Goal: Task Accomplishment & Management: Manage account settings

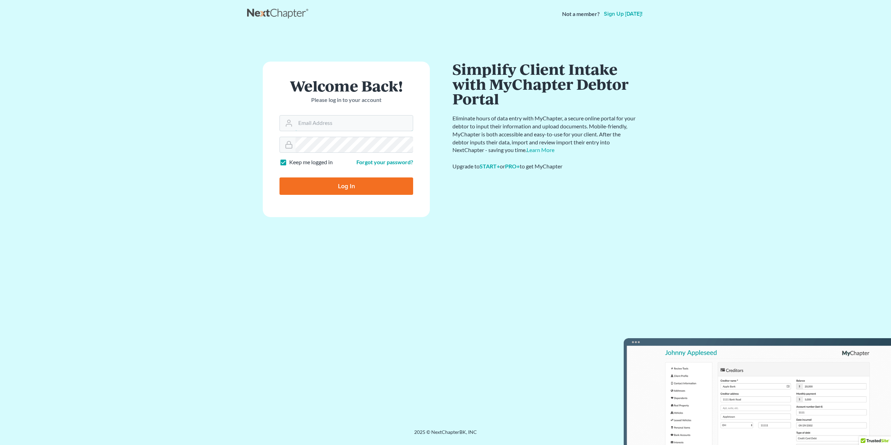
type input "[PERSON_NAME][EMAIL_ADDRESS][DOMAIN_NAME]"
click at [339, 183] on input "Log In" at bounding box center [347, 186] width 134 height 17
type input "Thinking..."
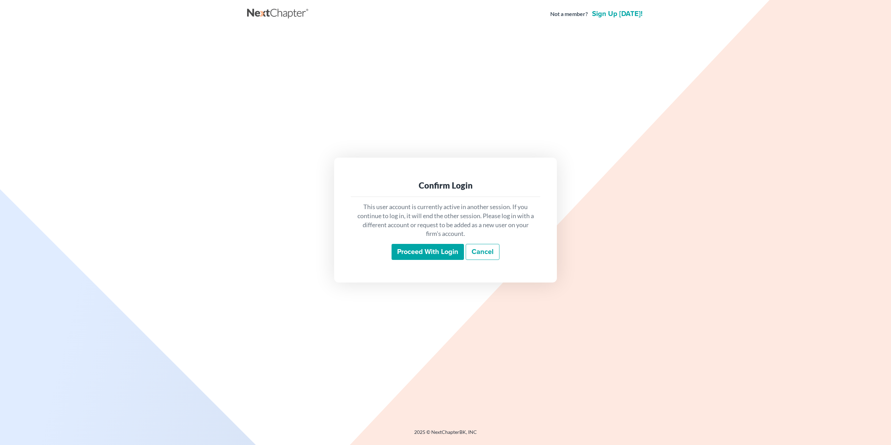
click at [444, 253] on input "Proceed with login" at bounding box center [428, 252] width 72 height 16
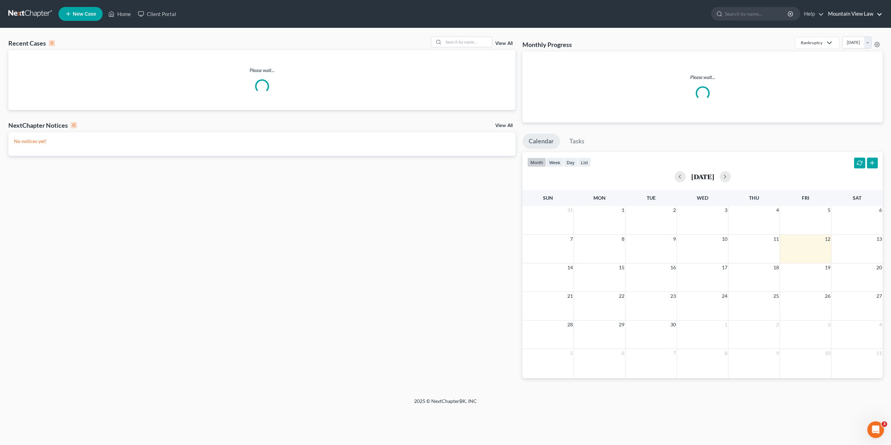
click at [859, 12] on link "Mountain View Law" at bounding box center [854, 14] width 58 height 13
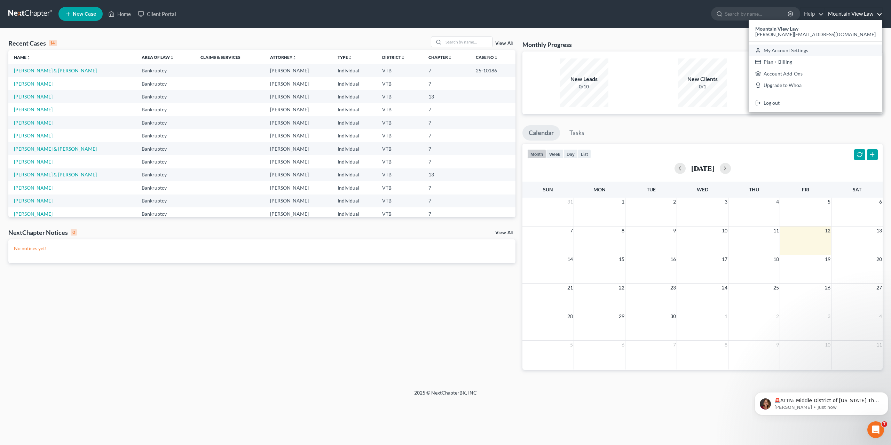
click at [848, 51] on link "My Account Settings" at bounding box center [816, 51] width 134 height 12
select select "24"
select select "49"
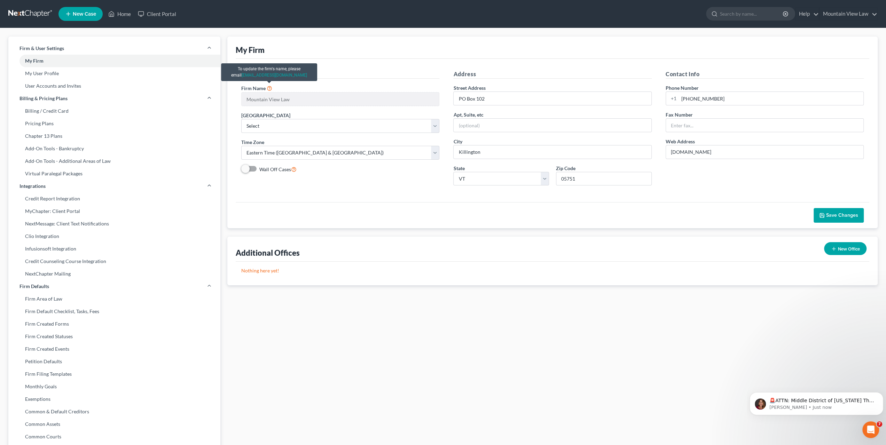
click at [268, 91] on icon at bounding box center [270, 88] width 6 height 7
click at [873, 429] on icon "Open Intercom Messenger" at bounding box center [869, 428] width 11 height 11
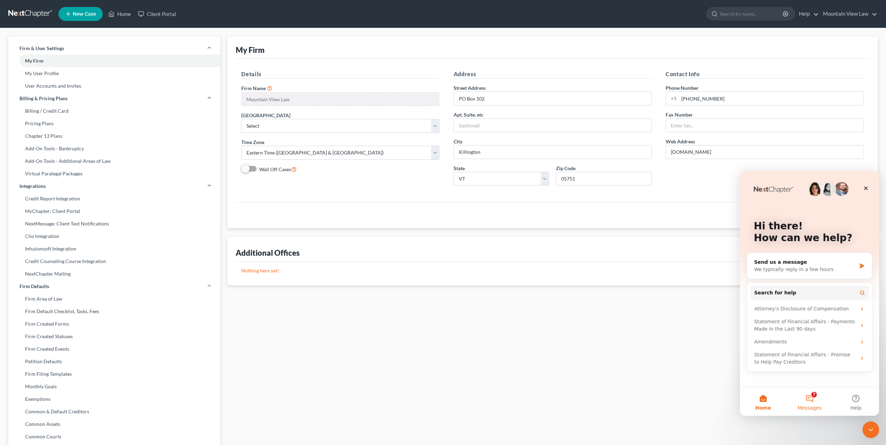
click at [808, 403] on button "7 Messages" at bounding box center [809, 402] width 46 height 28
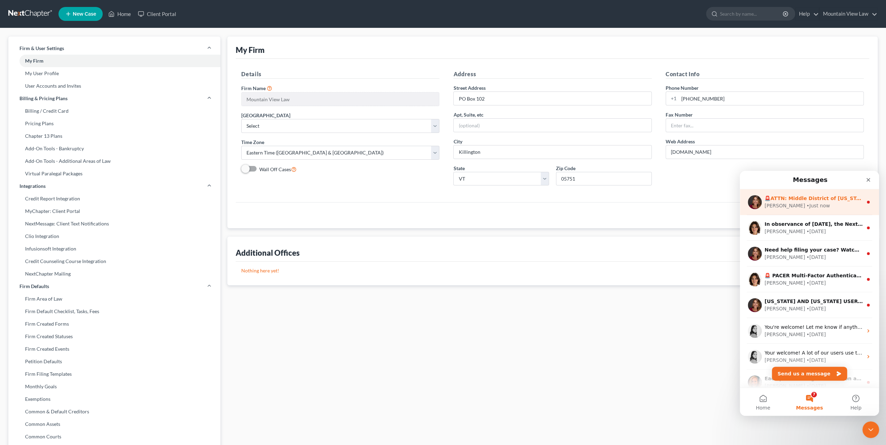
click at [825, 204] on div "[PERSON_NAME] • Just now" at bounding box center [814, 205] width 98 height 7
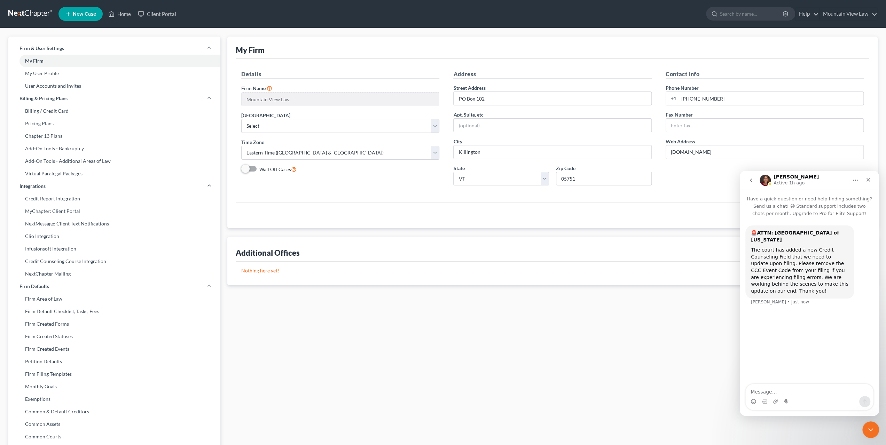
click at [754, 182] on button "go back" at bounding box center [750, 180] width 13 height 13
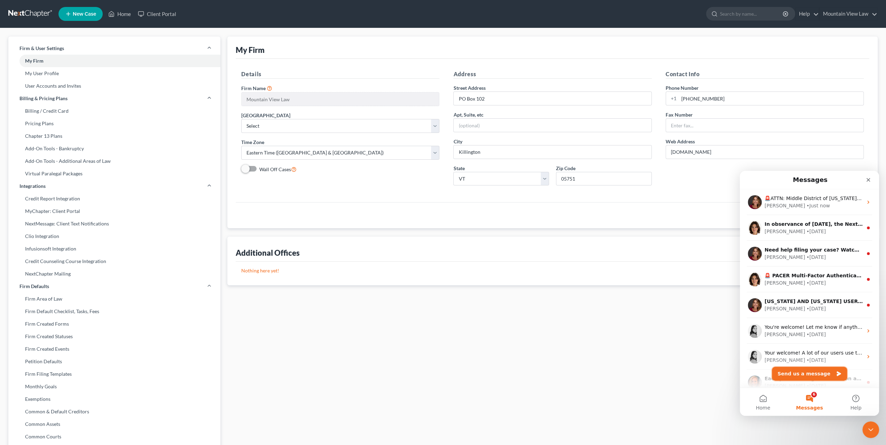
click at [801, 374] on button "Send us a message" at bounding box center [809, 374] width 75 height 14
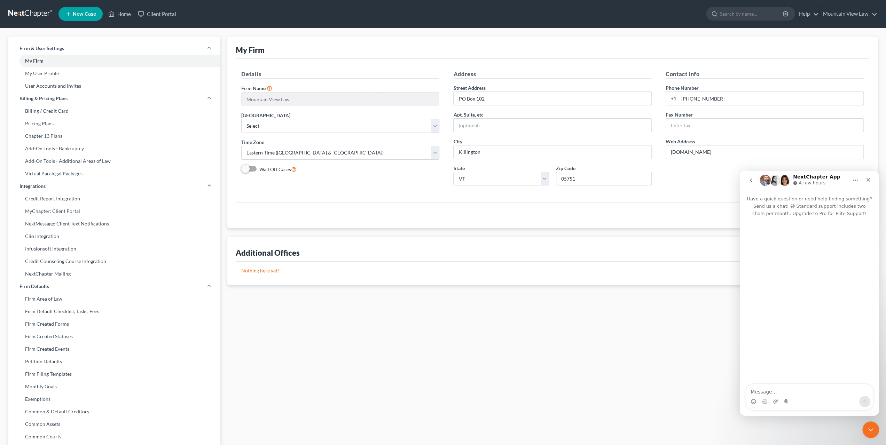
click at [795, 392] on textarea "Message…" at bounding box center [809, 390] width 127 height 12
type textarea "I have left my old firm and need to switch my firm name."
drag, startPoint x: 497, startPoint y: 100, endPoint x: 448, endPoint y: 100, distance: 49.1
click at [448, 100] on div "Address Street Address PO Box 102 Apt, Suite, etc City Killington State State A…" at bounding box center [552, 130] width 212 height 121
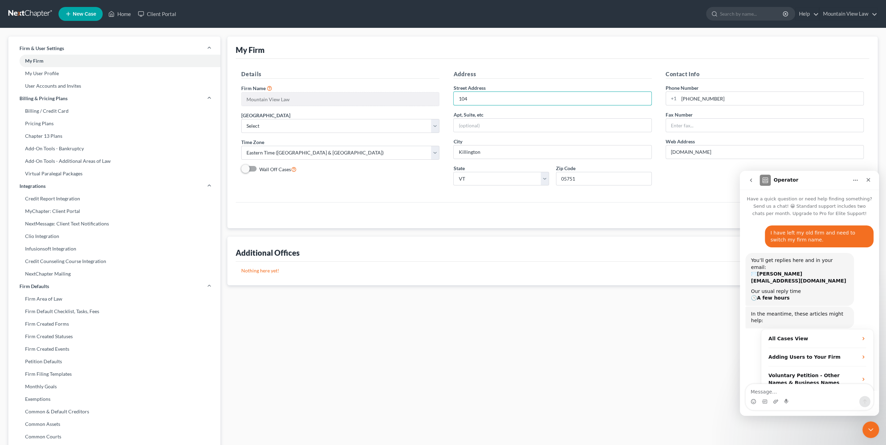
scroll to position [12, 0]
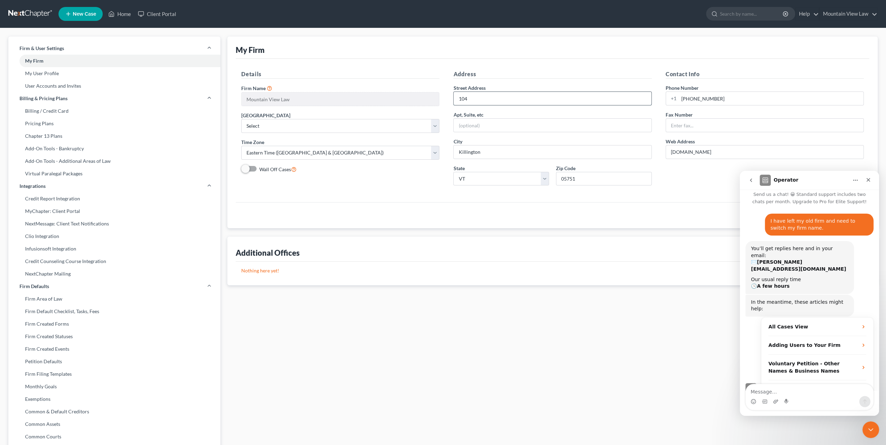
type input "104 East Mountain View Drive"
drag, startPoint x: 743, startPoint y: 99, endPoint x: 692, endPoint y: 99, distance: 50.8
click at [692, 99] on input "802-775-6811" at bounding box center [771, 98] width 185 height 13
type input "802-772-0025"
drag, startPoint x: 712, startPoint y: 151, endPoint x: 655, endPoint y: 154, distance: 56.8
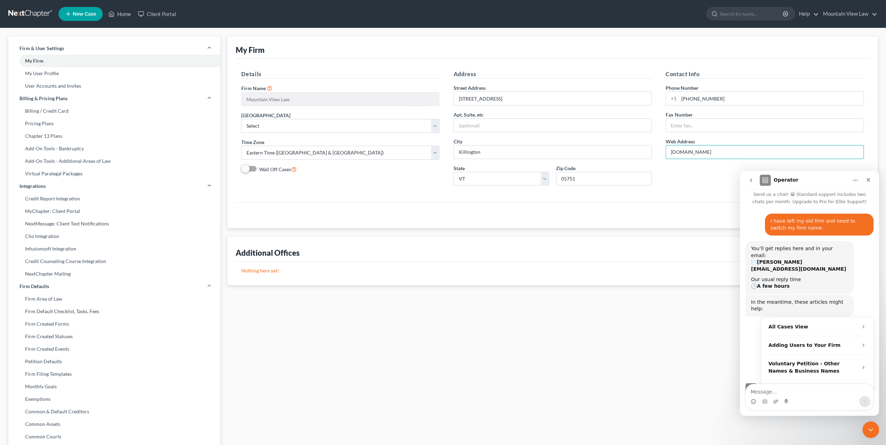
click at [655, 154] on div "Details Firm Name * Mountain View Law Primary District Select Alabama - Middle …" at bounding box center [552, 130] width 636 height 121
type input "mettalegalsolutions.com"
drag, startPoint x: 590, startPoint y: 178, endPoint x: 570, endPoint y: 174, distance: 19.9
click at [570, 174] on input "05751" at bounding box center [604, 179] width 96 height 14
type input "05701"
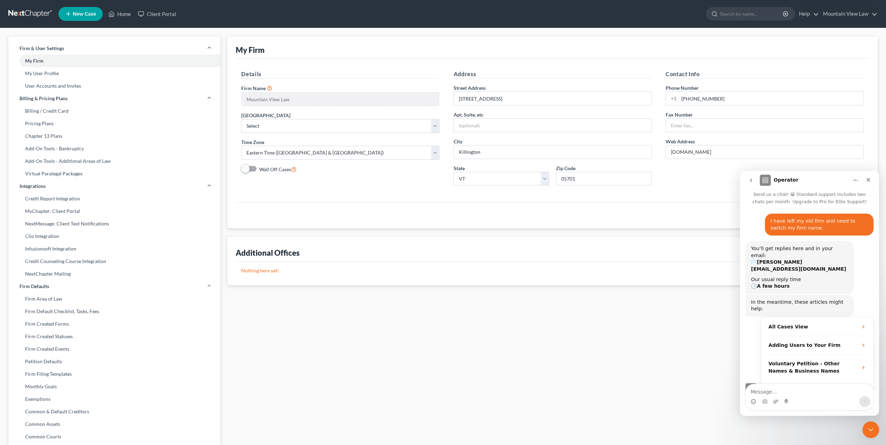
click at [556, 197] on div "Details Firm Name * Mountain View Law Primary District Select Alabama - Middle …" at bounding box center [553, 130] width 634 height 143
type input "Rutland"
click at [833, 179] on div "Operator" at bounding box center [804, 180] width 88 height 11
click at [870, 184] on div "Close" at bounding box center [868, 180] width 13 height 13
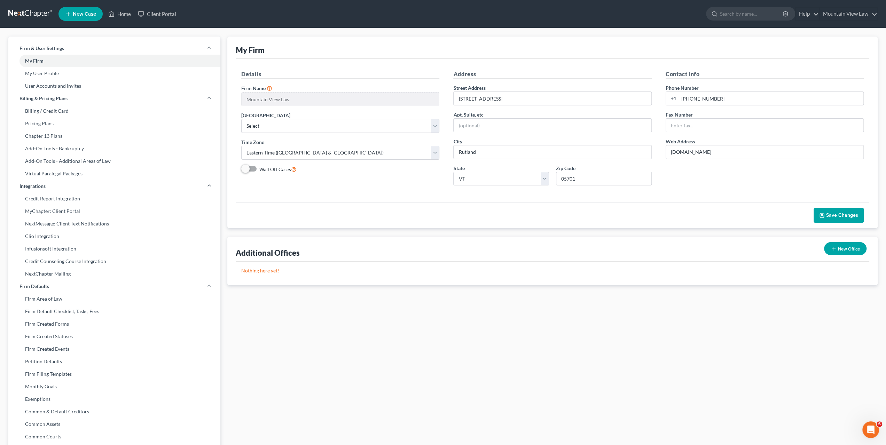
scroll to position [23, 0]
click at [842, 215] on span "Save Changes" at bounding box center [842, 215] width 32 height 6
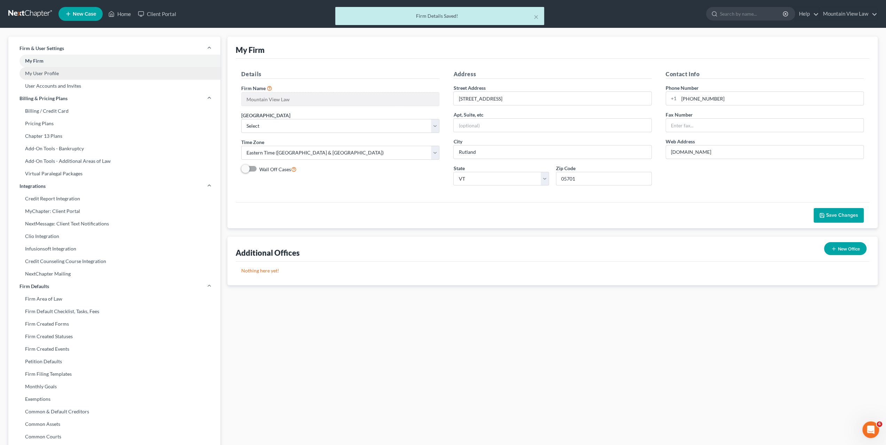
click at [50, 73] on link "My User Profile" at bounding box center [114, 73] width 212 height 13
select select "49"
select select "82"
select select "attorney"
select select "0"
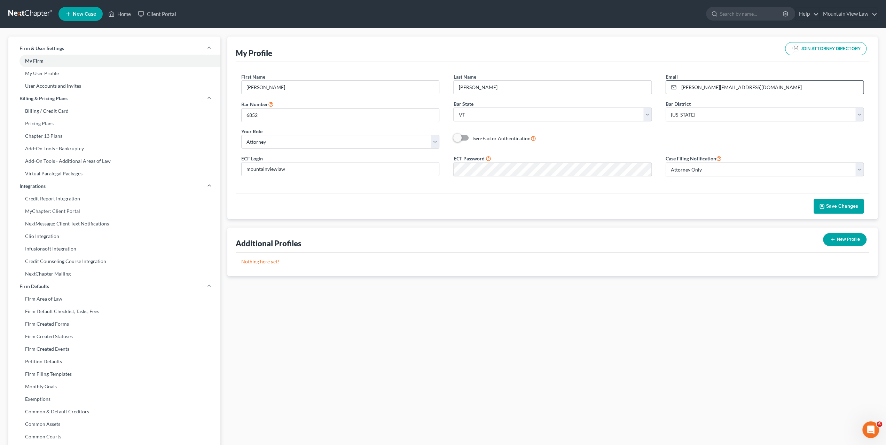
click at [769, 86] on input "[PERSON_NAME][EMAIL_ADDRESS][DOMAIN_NAME]" at bounding box center [771, 87] width 185 height 13
drag, startPoint x: 769, startPoint y: 86, endPoint x: 680, endPoint y: 90, distance: 88.6
click at [680, 90] on input "[PERSON_NAME][EMAIL_ADDRESS][DOMAIN_NAME]" at bounding box center [771, 87] width 185 height 13
click at [723, 86] on input "[PERSON_NAME][EMAIL_ADDRESS][DOMAIN_NAME]" at bounding box center [771, 87] width 185 height 13
drag, startPoint x: 739, startPoint y: 87, endPoint x: 696, endPoint y: 88, distance: 42.2
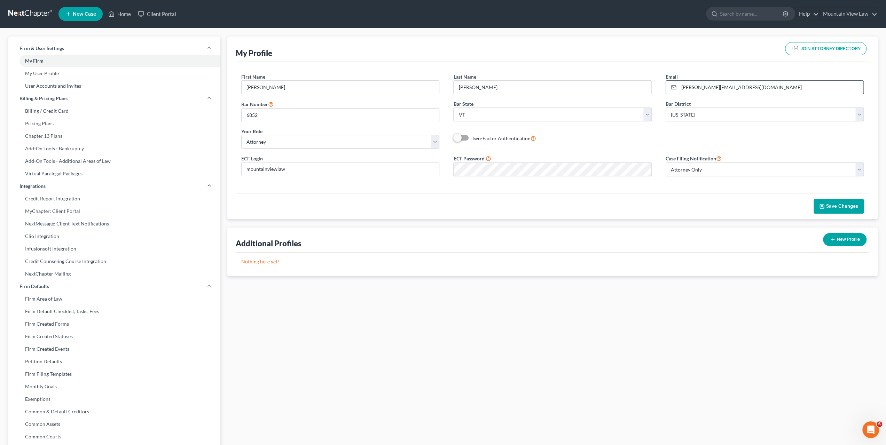
click at [696, 88] on input "[PERSON_NAME][EMAIL_ADDRESS][DOMAIN_NAME]" at bounding box center [771, 87] width 185 height 13
type input "kevin@mettalegalsolutions.com"
click at [700, 134] on div "First Name * Kevin Last Name * Gustafson Email * kevin@mettalegalsolutions.com …" at bounding box center [552, 113] width 636 height 81
drag, startPoint x: 389, startPoint y: 166, endPoint x: 206, endPoint y: 169, distance: 183.2
click at [206, 169] on div "Firm & User Settings My Firm My User Profile User Accounts and Invites Billing …" at bounding box center [443, 272] width 876 height 471
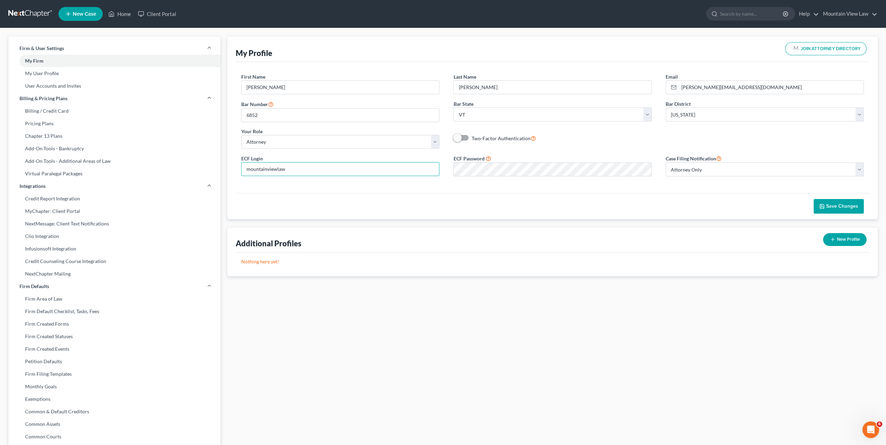
paste input "Mettalegalsolutions"
type input "Mettalegalsolutions"
click at [426, 171] on div "ECF Login Mettalegalsolutions ECF Password Case Filing Notification Select Atto…" at bounding box center [552, 168] width 636 height 28
click at [694, 193] on div "Save Changes" at bounding box center [553, 206] width 634 height 26
click at [839, 203] on span "Save Changes" at bounding box center [842, 206] width 32 height 6
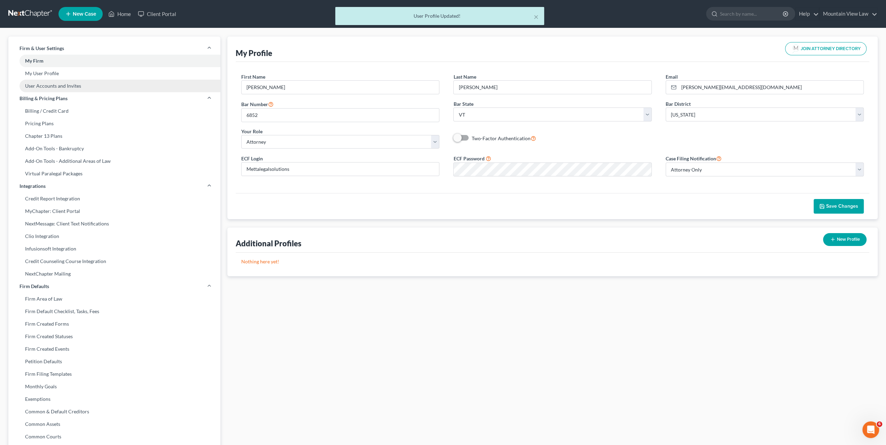
click at [81, 85] on link "User Accounts and Invites" at bounding box center [114, 86] width 212 height 13
select select "0"
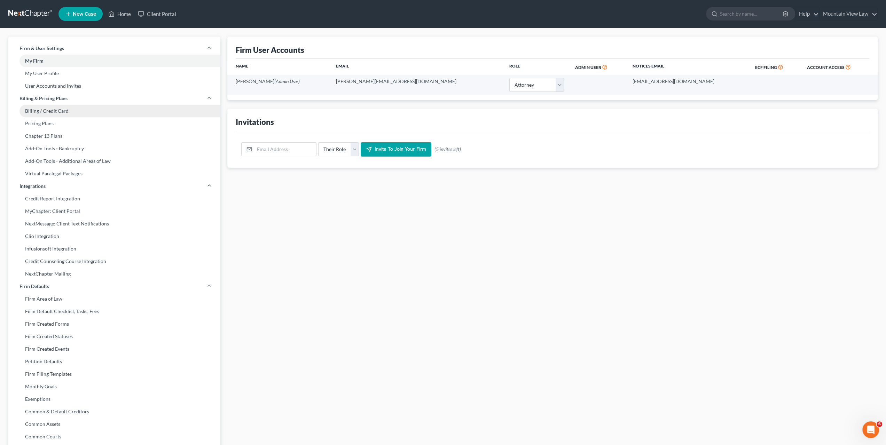
click at [93, 111] on link "Billing / Credit Card" at bounding box center [114, 111] width 212 height 13
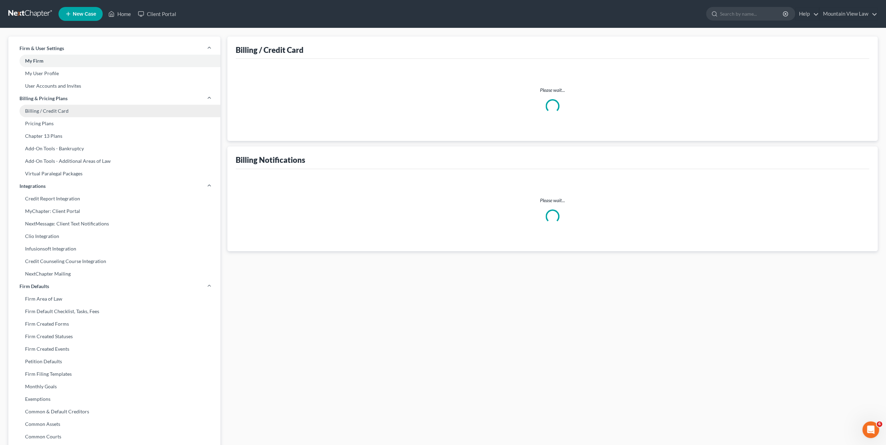
select select "49"
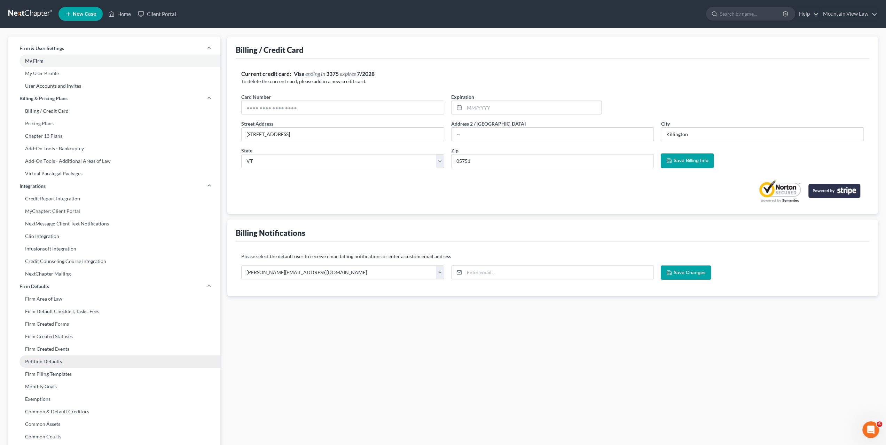
scroll to position [83, 0]
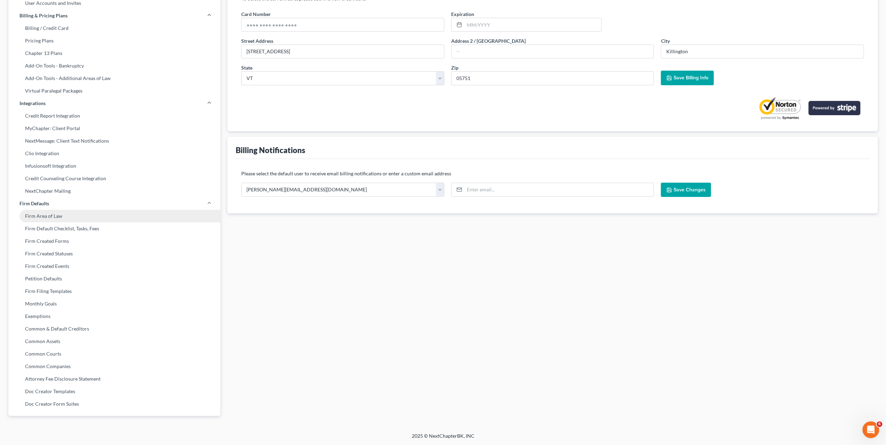
click at [131, 216] on link "Firm Area of Law" at bounding box center [114, 216] width 212 height 13
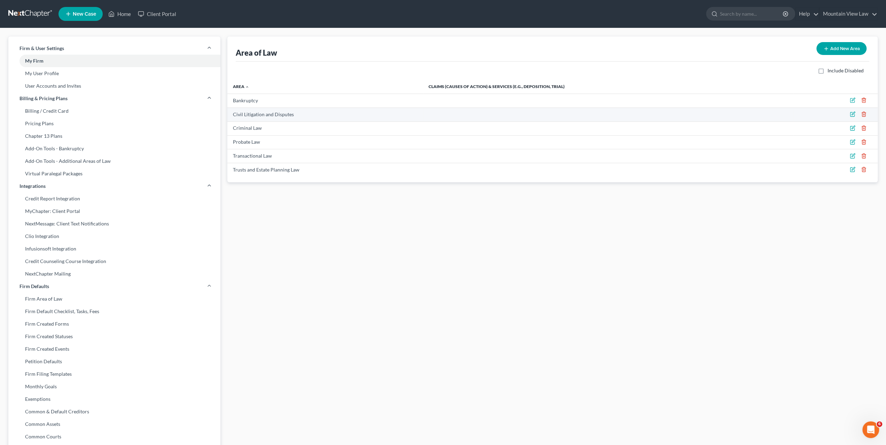
click at [865, 115] on icon "button" at bounding box center [864, 114] width 6 height 6
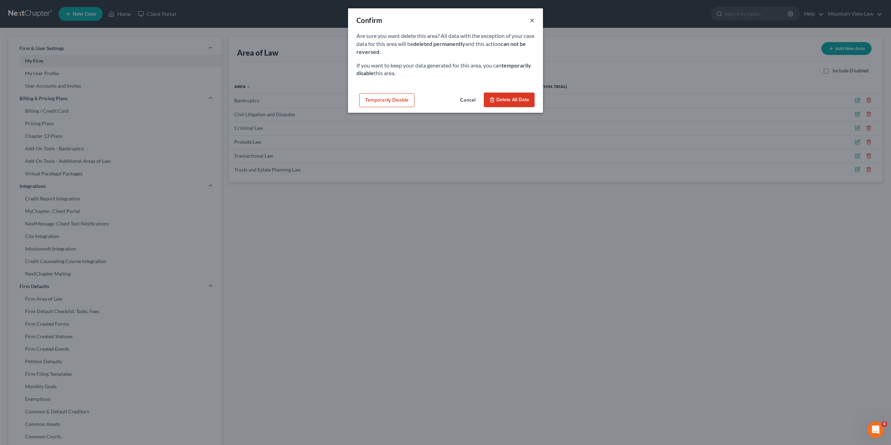
click at [533, 23] on button "×" at bounding box center [532, 20] width 5 height 8
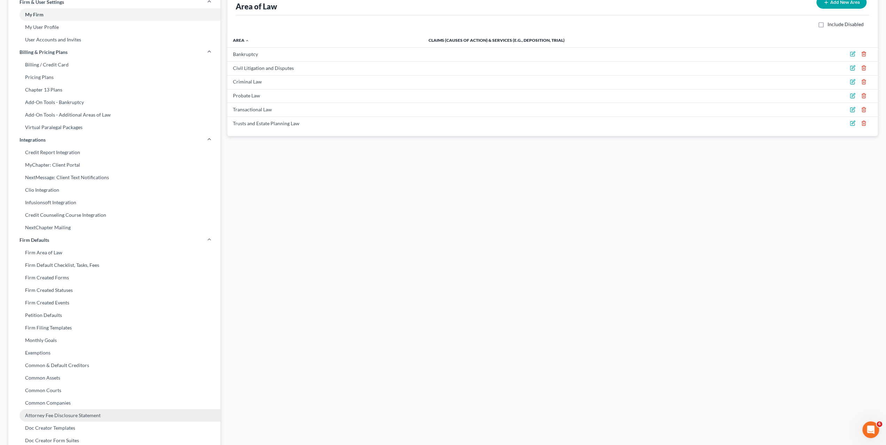
scroll to position [83, 0]
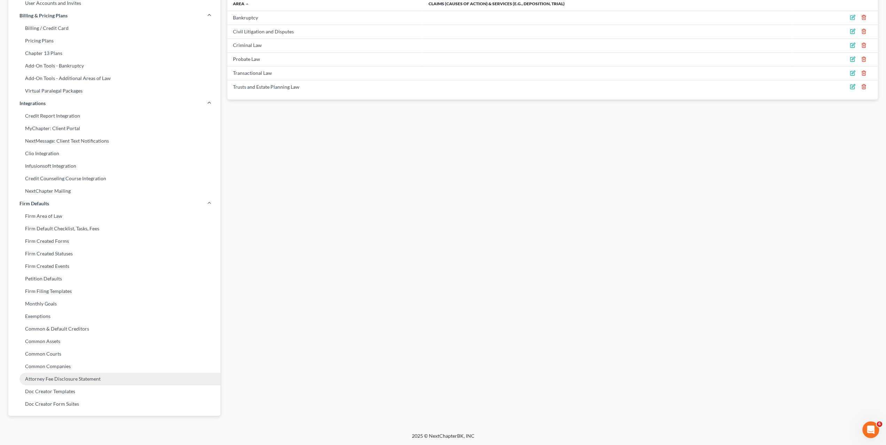
click at [120, 380] on link "Attorney Fee Disclosure Statement" at bounding box center [114, 379] width 212 height 13
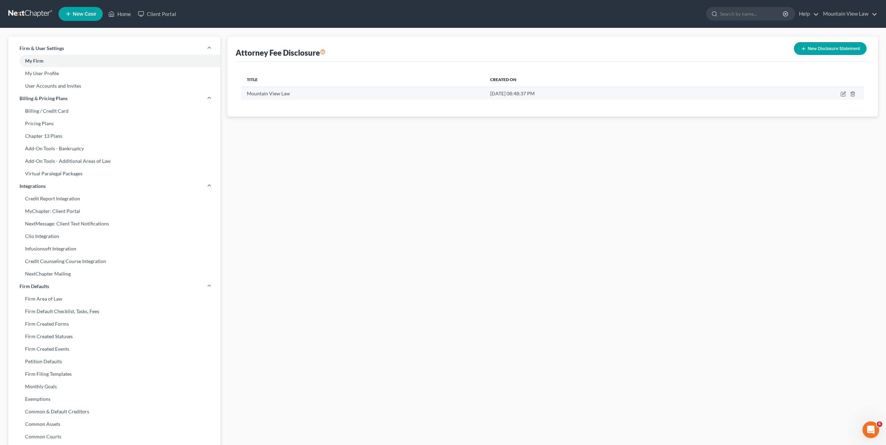
click at [844, 97] on td at bounding box center [799, 93] width 130 height 13
click at [842, 94] on icon "button" at bounding box center [844, 94] width 6 height 6
select select "82"
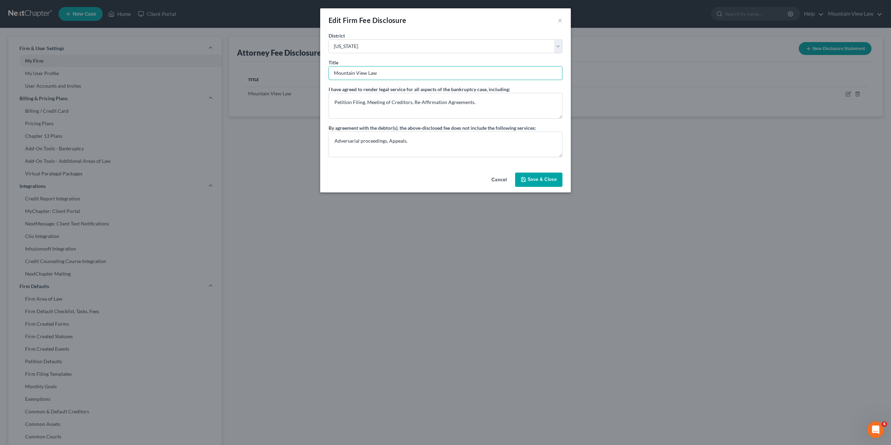
drag, startPoint x: 395, startPoint y: 72, endPoint x: 320, endPoint y: 80, distance: 75.6
click at [320, 80] on div "Edit Firm Fee Disclosure × District Alabama - Middle Alabama - Northern Alabama…" at bounding box center [445, 222] width 891 height 445
type input "Metta Legal Solutions"
click at [484, 102] on textarea "Petition Filing, Meeting of Creditors, Re-Affirmation Agreements." at bounding box center [446, 106] width 234 height 26
click at [538, 179] on button "Save & Close" at bounding box center [538, 180] width 47 height 15
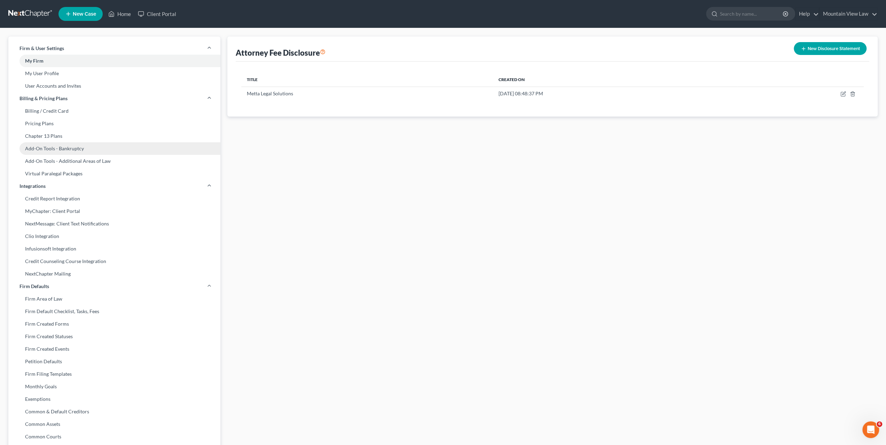
click at [134, 149] on link "Add-On Tools - Bankruptcy" at bounding box center [114, 148] width 212 height 13
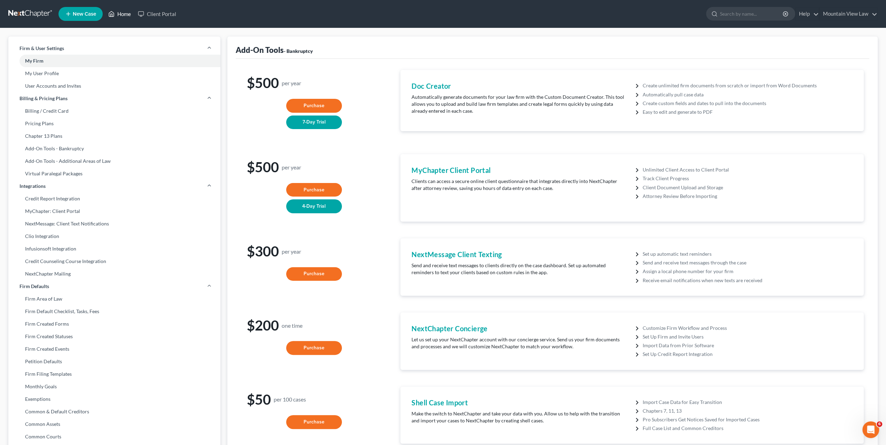
click at [124, 11] on link "Home" at bounding box center [120, 14] width 30 height 13
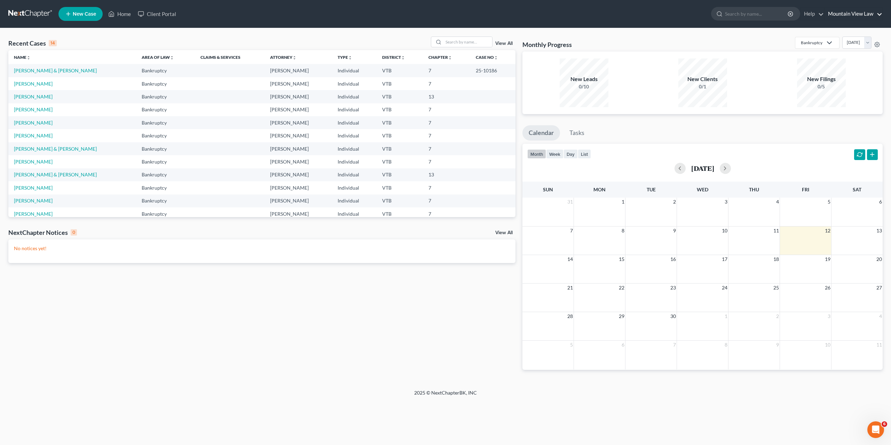
click at [860, 18] on link "Mountain View Law" at bounding box center [854, 14] width 58 height 13
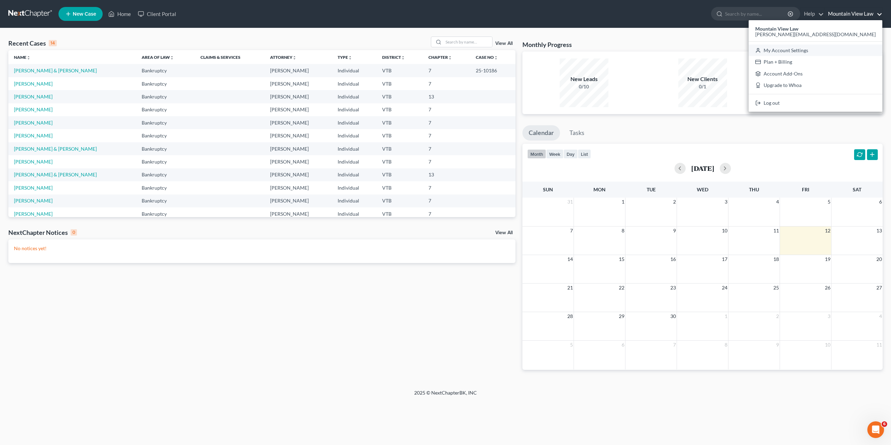
click at [843, 52] on link "My Account Settings" at bounding box center [816, 51] width 134 height 12
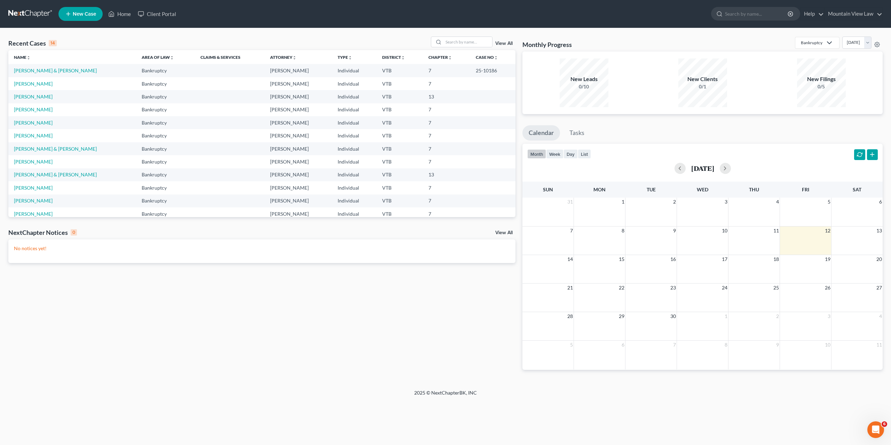
select select "82"
select select "24"
select select "49"
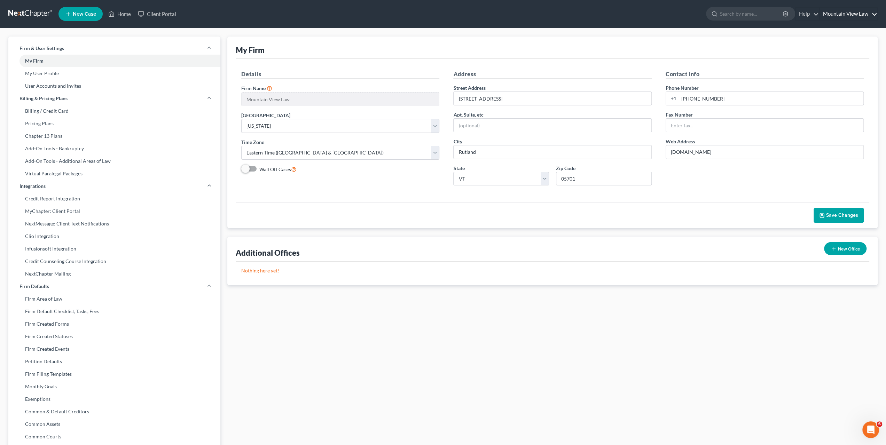
click at [843, 16] on link "Mountain View Law" at bounding box center [849, 14] width 58 height 13
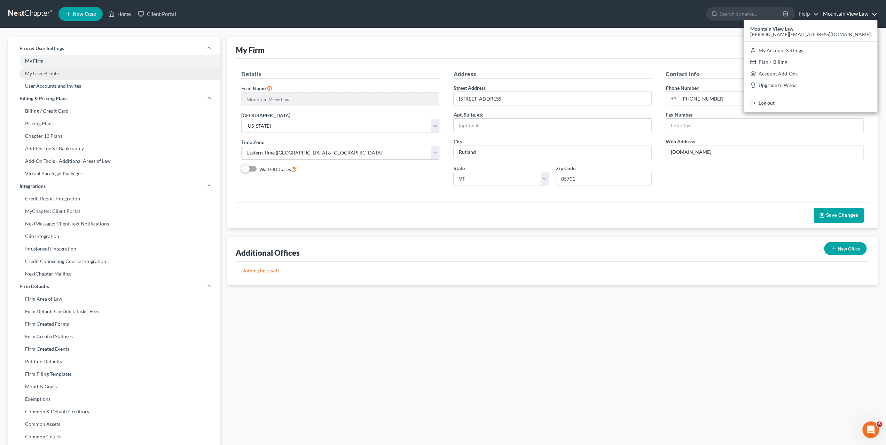
click at [106, 76] on link "My User Profile" at bounding box center [114, 73] width 212 height 13
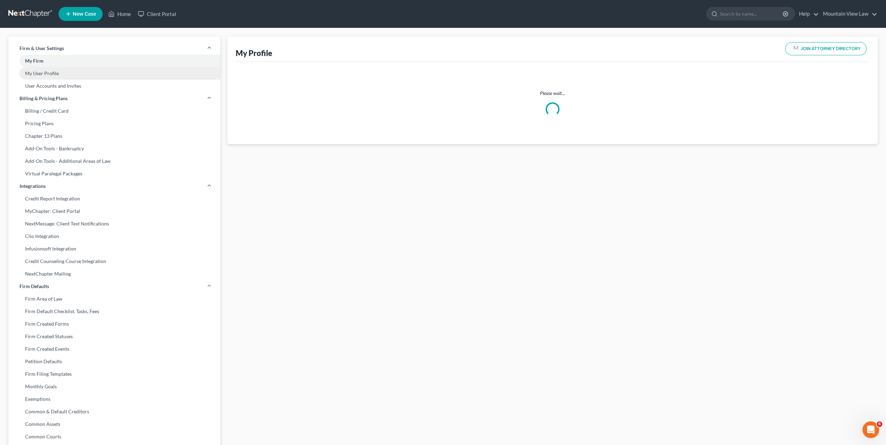
select select "49"
select select "82"
select select "attorney"
select select "0"
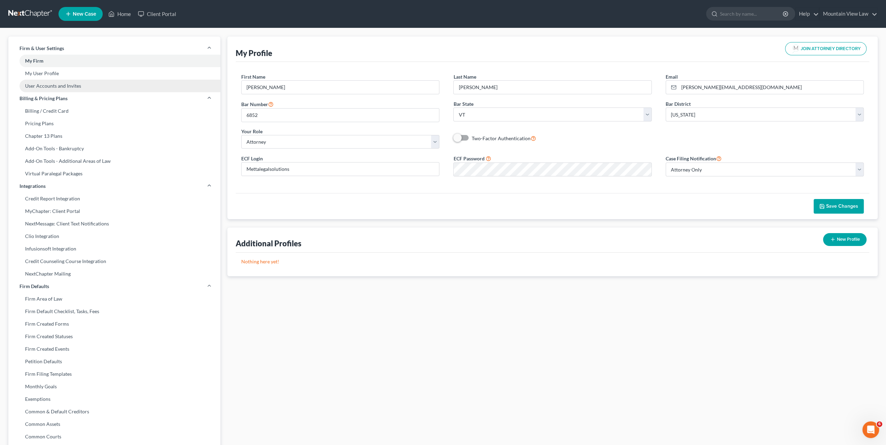
click at [100, 84] on link "User Accounts and Invites" at bounding box center [114, 86] width 212 height 13
select select "0"
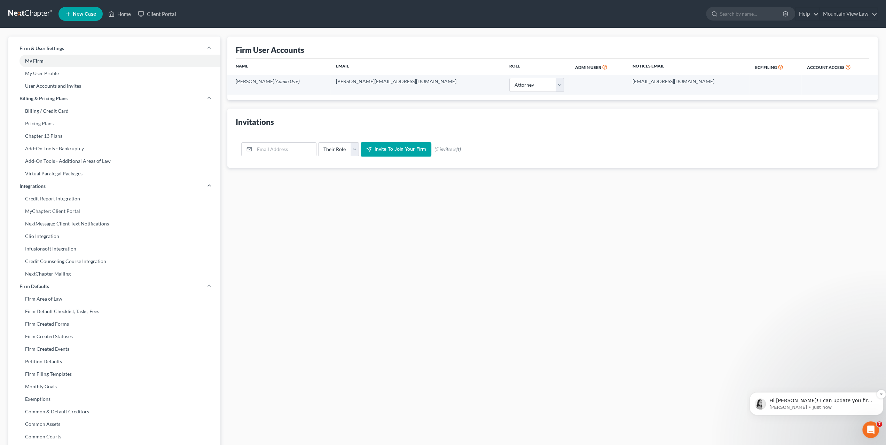
click at [838, 409] on p "Lindsey • Just now" at bounding box center [821, 408] width 105 height 6
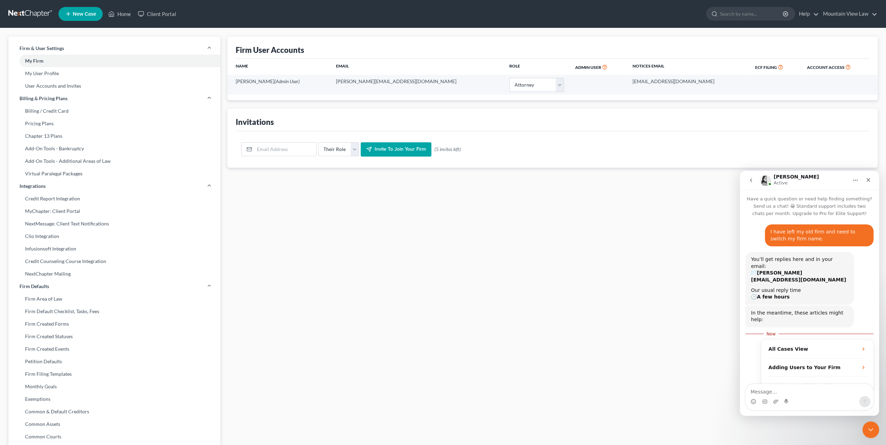
scroll to position [81, 0]
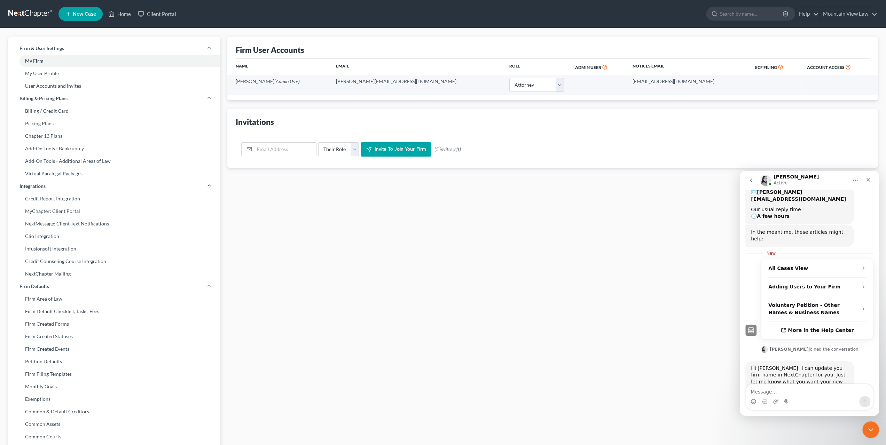
click at [826, 391] on textarea "Message…" at bounding box center [809, 390] width 127 height 12
type textarea "Metta Legal Solutions, PLLC"
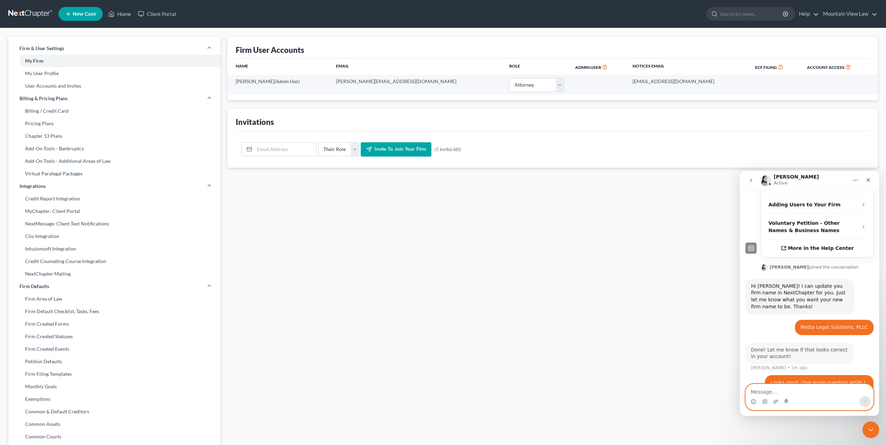
scroll to position [159, 0]
